Goal: Use online tool/utility: Utilize a website feature to perform a specific function

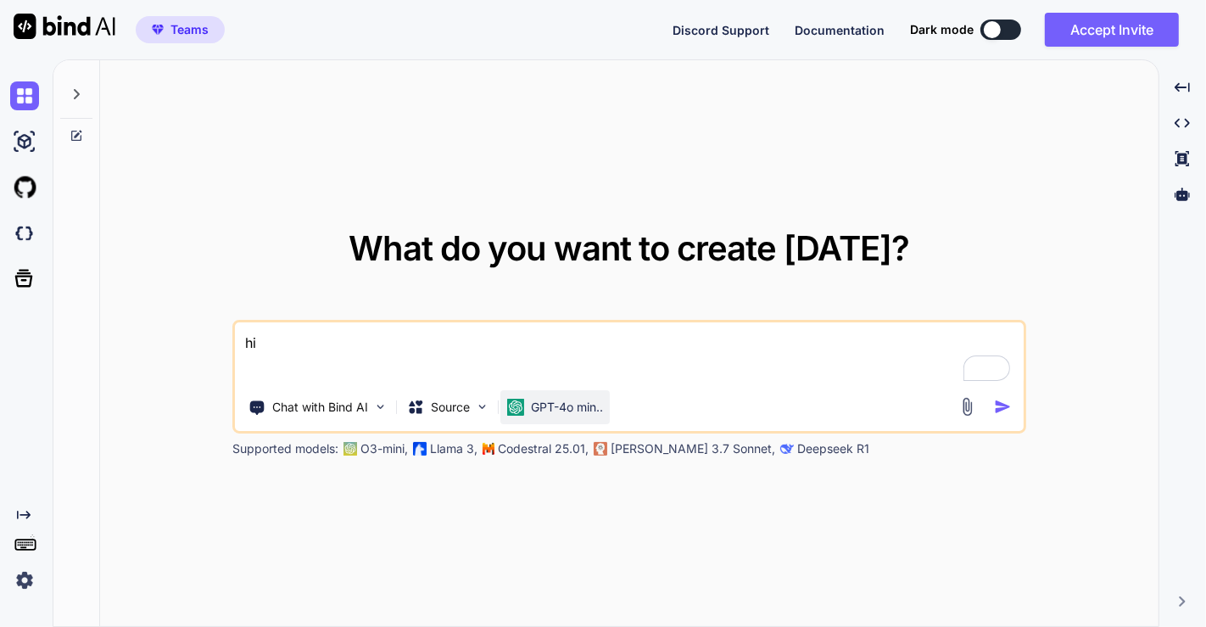
click at [572, 405] on p "GPT-4o min.." at bounding box center [567, 407] width 72 height 17
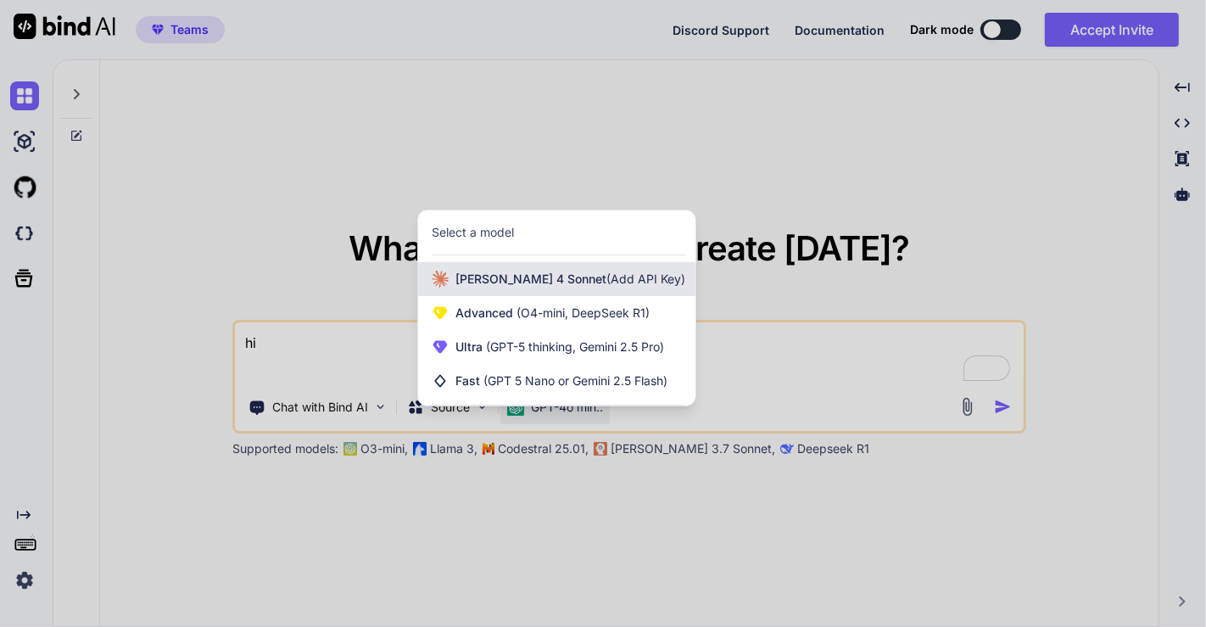
click at [518, 265] on div "[PERSON_NAME] 4 Sonnet (Add API Key)" at bounding box center [556, 279] width 277 height 34
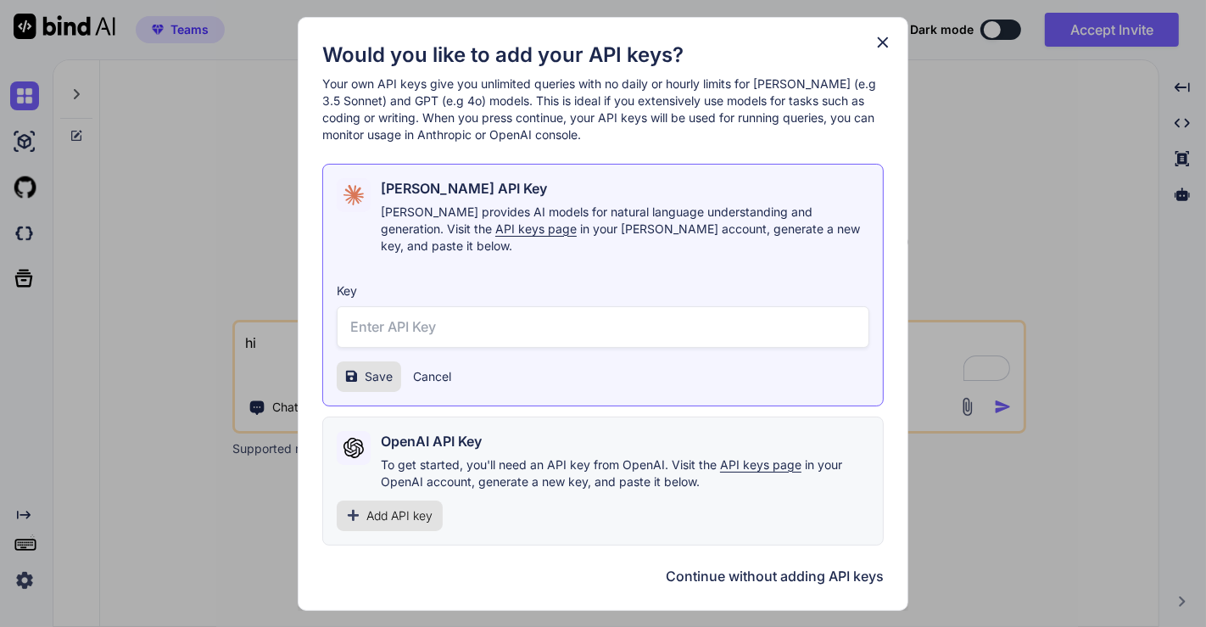
click at [499, 306] on input "text" at bounding box center [603, 327] width 533 height 42
paste input "const suggestedActions = [ { text: "push code to @github", action: "push code t…"
type input "const suggestedActions = [ { text: "push code to @github", action: "push code t…"
click at [467, 327] on input "text" at bounding box center [603, 327] width 533 height 42
paste input "sk-ant-api03-59FZSyeyrpl9rDJNqfEgEiARofY3Cm1f5TlwaciCBNAooR2JIPt3KHUM76jF8ppN0k…"
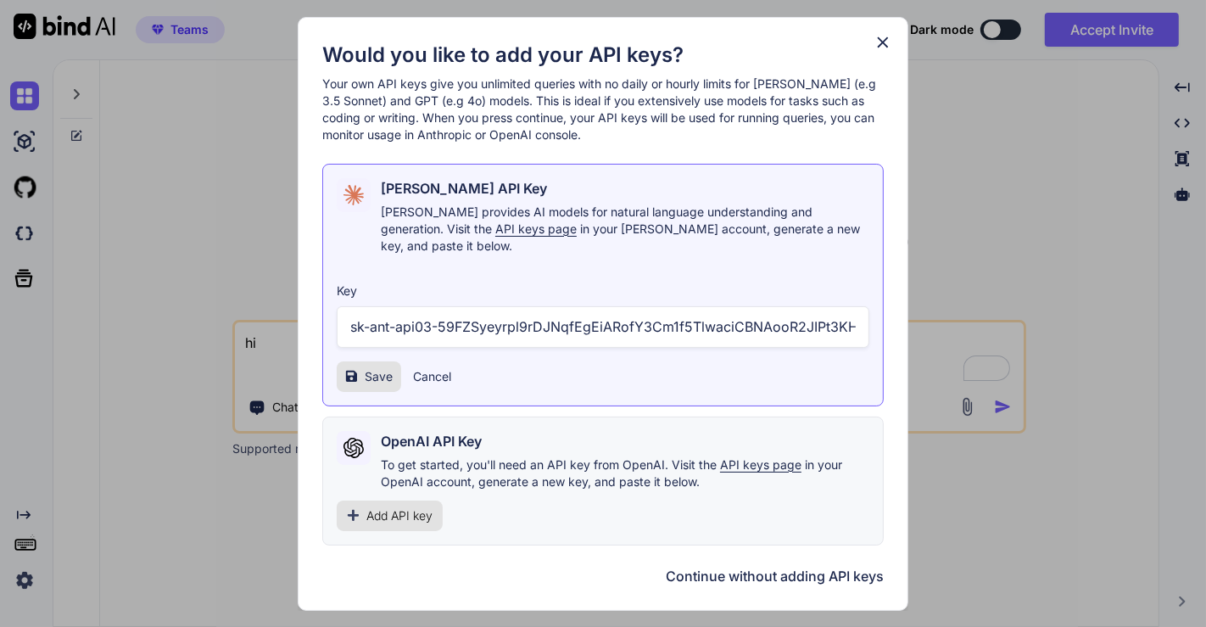
scroll to position [0, 323]
type input "sk-ant-api03-59FZSyeyrpl9rDJNqfEgEiARofY3Cm1f5TlwaciCBNAooR2JIPt3KHUM76jF8ppN0k…"
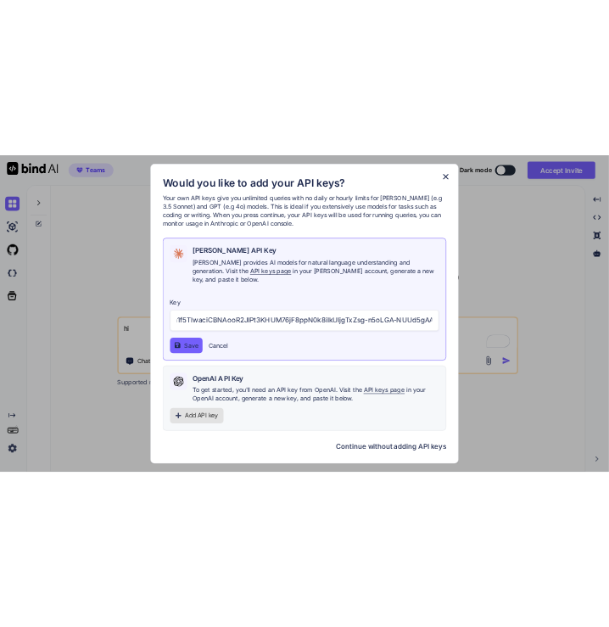
scroll to position [0, 0]
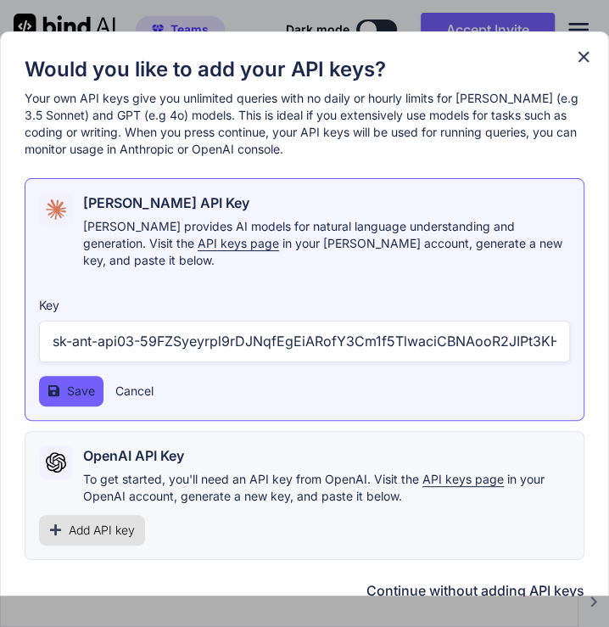
click at [86, 382] on span "Save" at bounding box center [81, 390] width 28 height 17
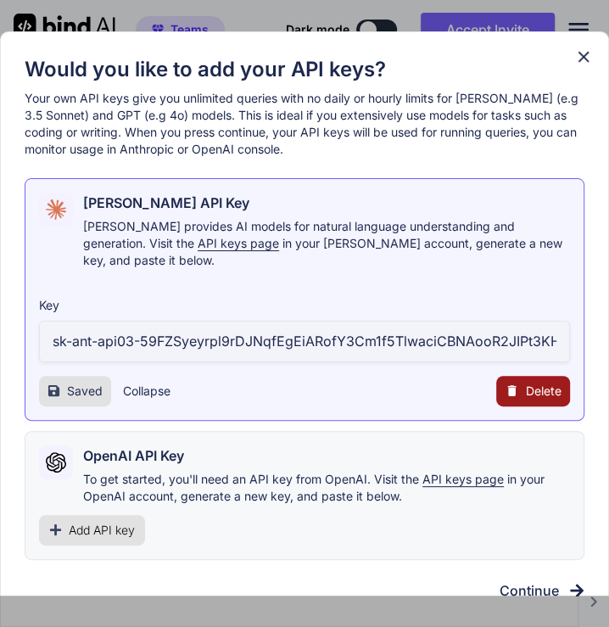
click at [538, 382] on span "Delete" at bounding box center [544, 390] width 36 height 17
click at [499, 382] on button "Delete" at bounding box center [499, 390] width 36 height 17
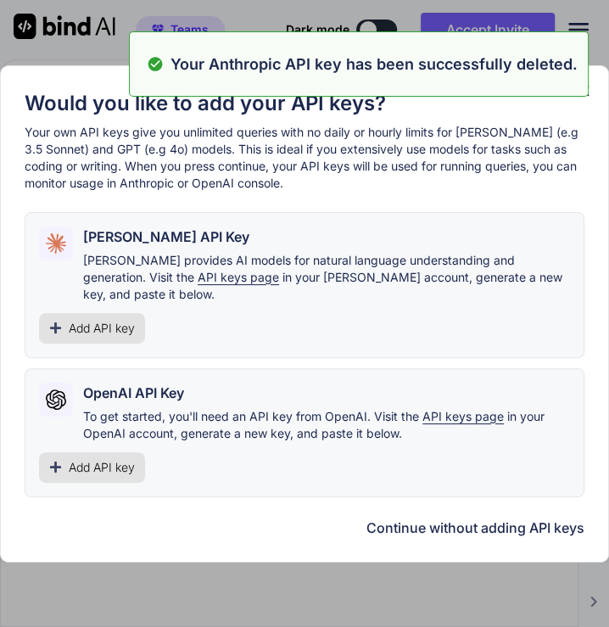
click at [583, 95] on div "Your Anthropic API key has been successfully deleted." at bounding box center [359, 63] width 460 height 65
click at [584, 96] on icon at bounding box center [583, 90] width 11 height 11
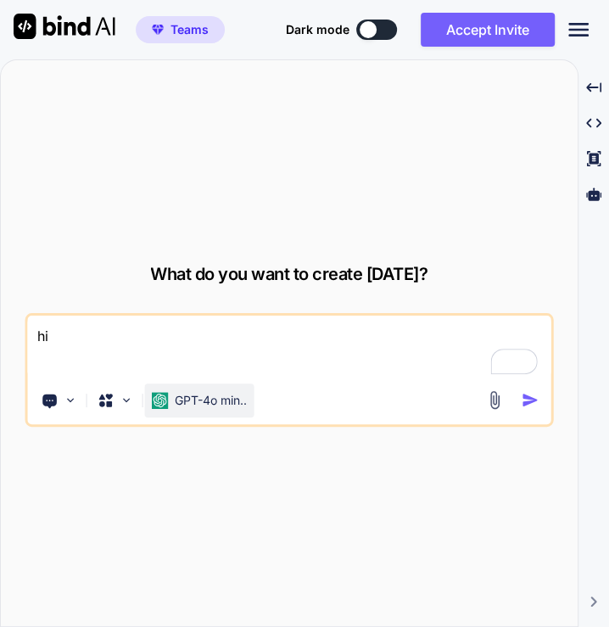
click at [179, 403] on p "GPT-4o min.." at bounding box center [211, 400] width 72 height 17
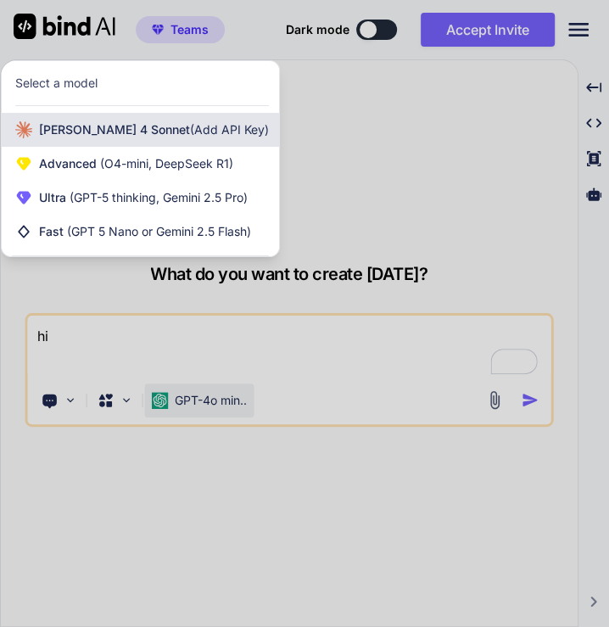
click at [137, 144] on div "[PERSON_NAME] 4 Sonnet (Add API Key)" at bounding box center [140, 130] width 277 height 34
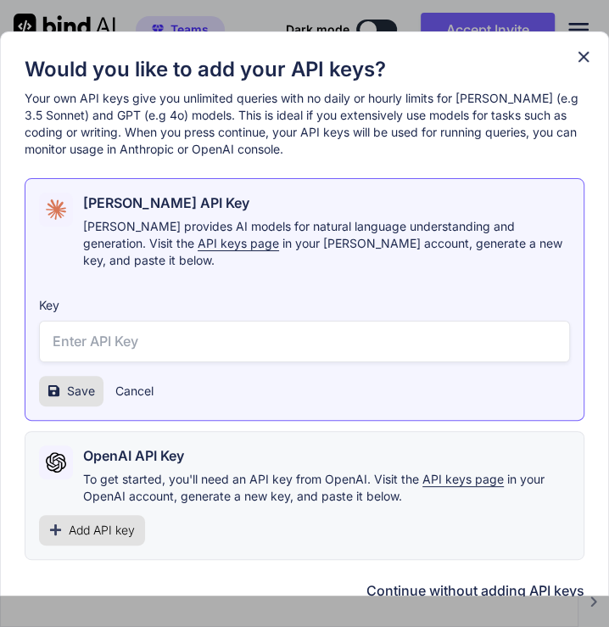
paste input "sk-ant-api03-59FZSyeyrpl9rDJNqfEgEiARofY3Cm1f5TlwaciCBNAooR2JIPt3KHUM76jF8ppN0k…"
click at [275, 321] on input "text" at bounding box center [304, 342] width 531 height 42
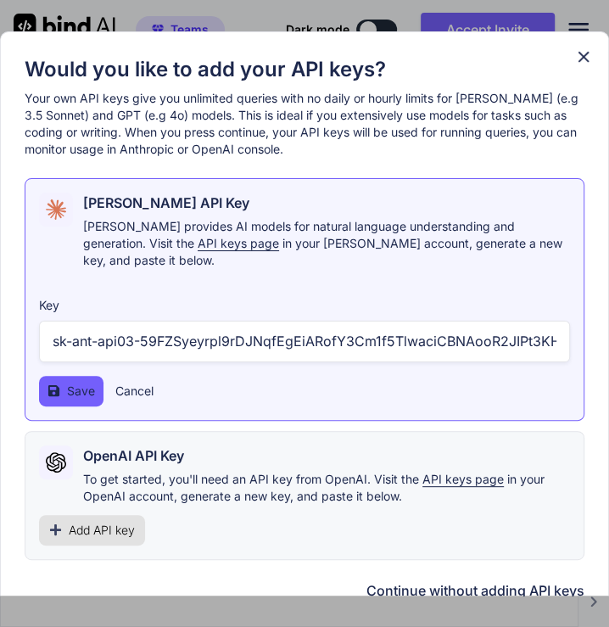
scroll to position [0, 325]
type input "sk-ant-api03-59FZSyeyrpl9rDJNqfEgEiARofY3Cm1f5TlwaciCBNAooR2JIPt3KHUM76jF8ppN0k…"
click at [89, 382] on span "Save" at bounding box center [81, 390] width 28 height 17
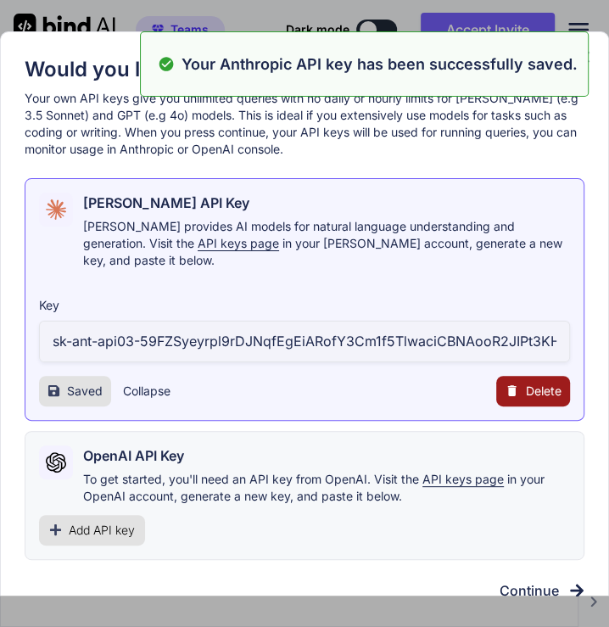
click at [469, 606] on div "Would you like to add your API keys? Your own API keys give you unlimited queri…" at bounding box center [304, 313] width 609 height 627
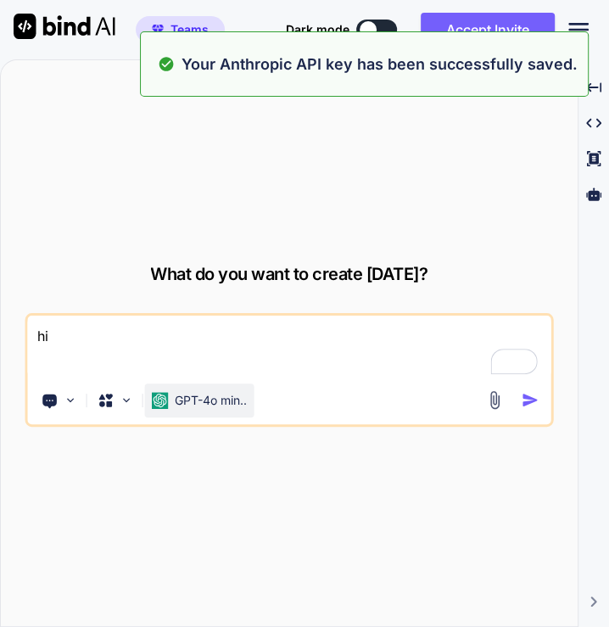
click at [225, 403] on p "GPT-4o min.." at bounding box center [211, 400] width 72 height 17
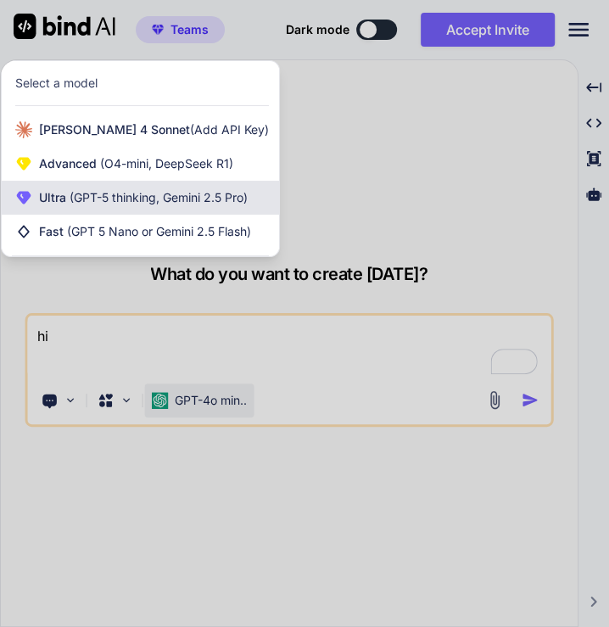
click at [80, 197] on span "(GPT-5 thinking, Gemini 2.5 Pro)" at bounding box center [156, 197] width 181 height 14
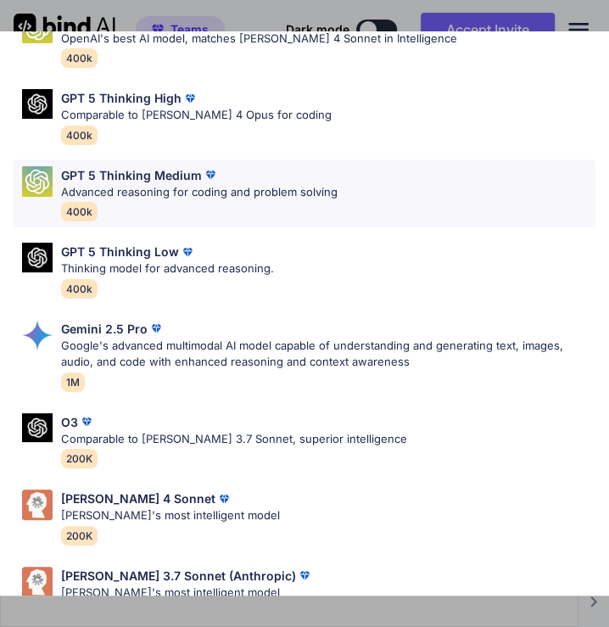
scroll to position [131, 0]
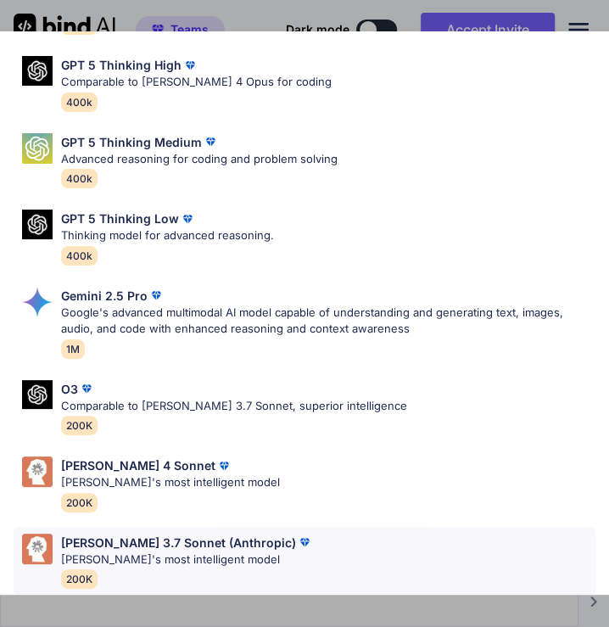
click at [208, 533] on p "[PERSON_NAME] 3.7 Sonnet (Anthropic)" at bounding box center [178, 542] width 235 height 18
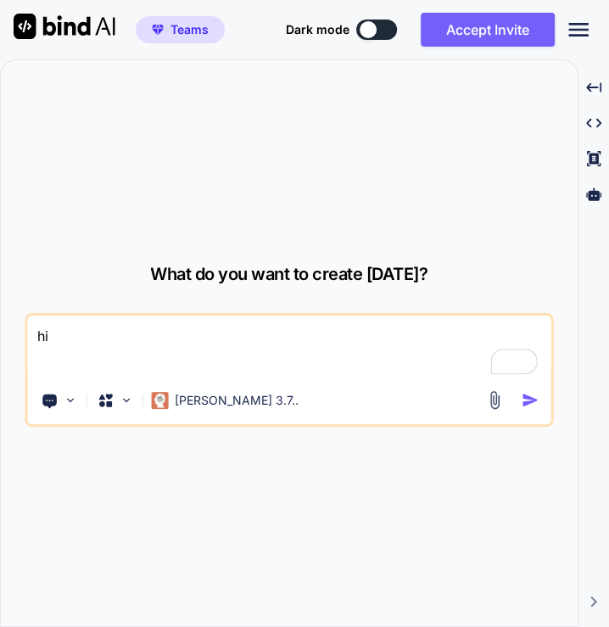
click at [143, 321] on textarea "hi" at bounding box center [288, 346] width 523 height 63
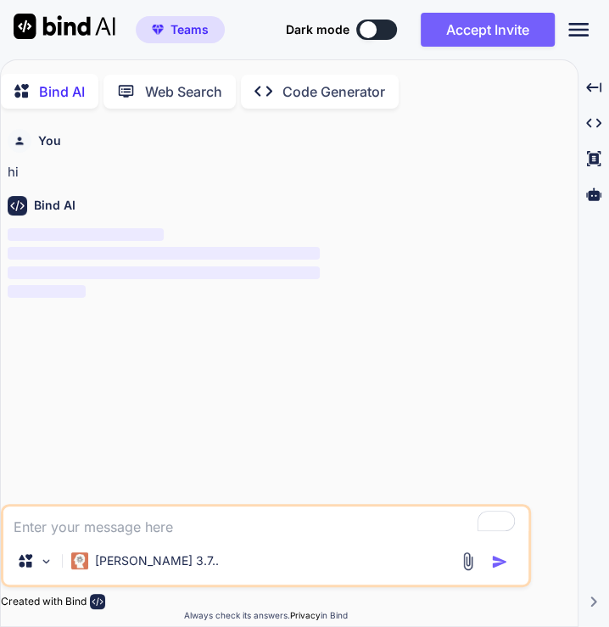
scroll to position [5, 0]
